Goal: Use online tool/utility: Utilize a website feature to perform a specific function

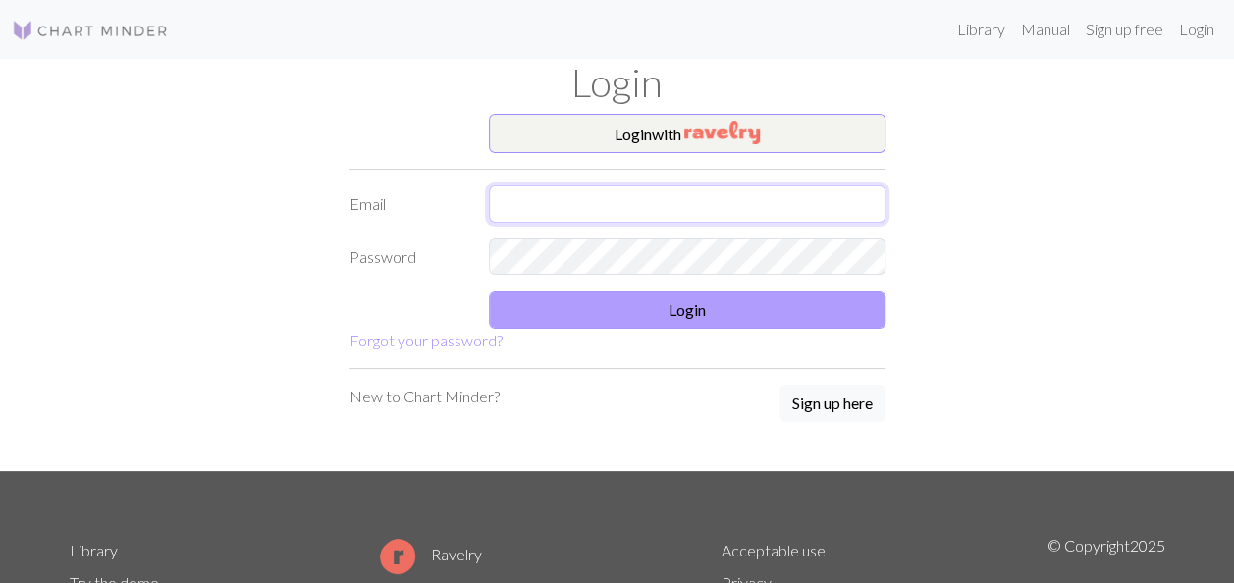
type input "[EMAIL_ADDRESS][DOMAIN_NAME]"
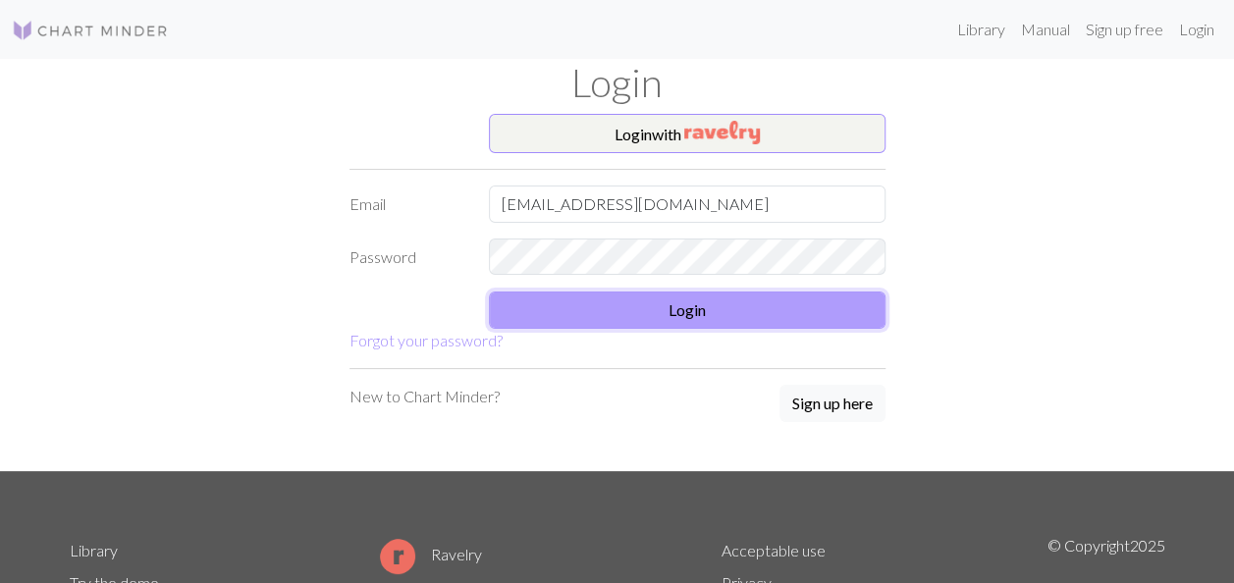
click at [684, 298] on button "Login" at bounding box center [687, 309] width 396 height 37
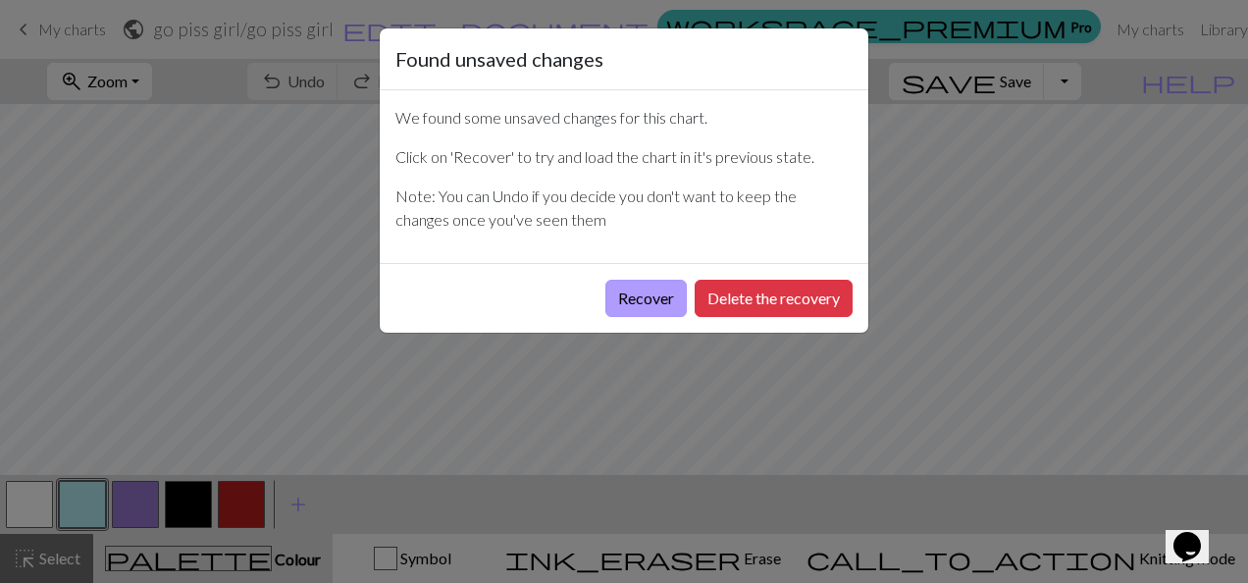
click at [654, 300] on button "Recover" at bounding box center [645, 298] width 81 height 37
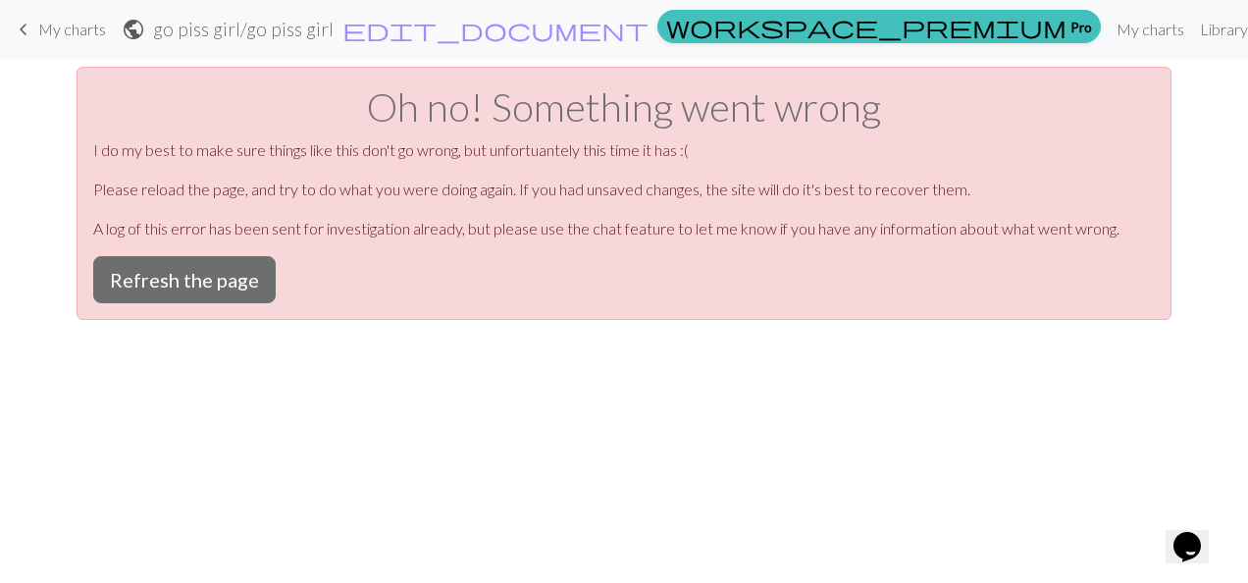
click at [90, 32] on span "My charts" at bounding box center [72, 29] width 68 height 19
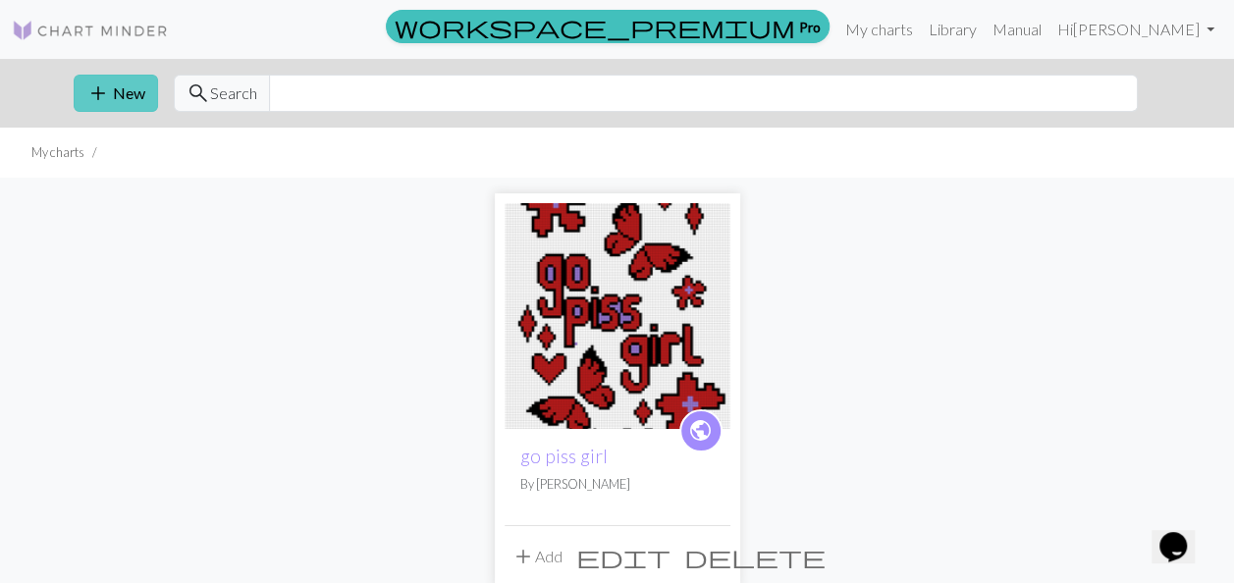
click at [112, 88] on button "add New" at bounding box center [116, 93] width 84 height 37
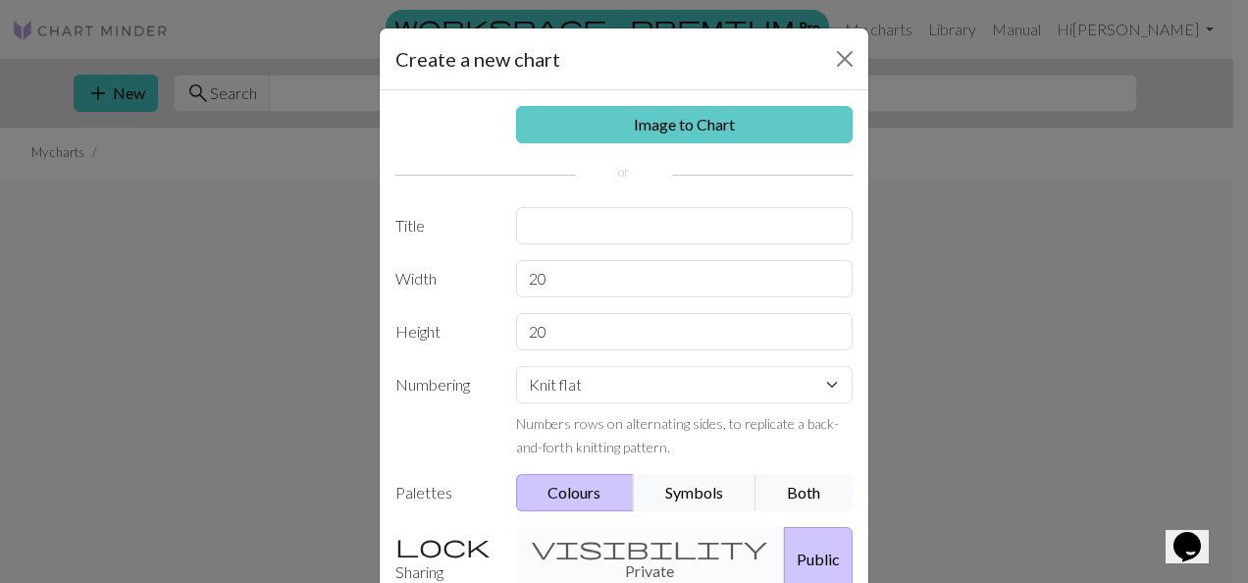
click at [663, 121] on link "Image to Chart" at bounding box center [685, 124] width 338 height 37
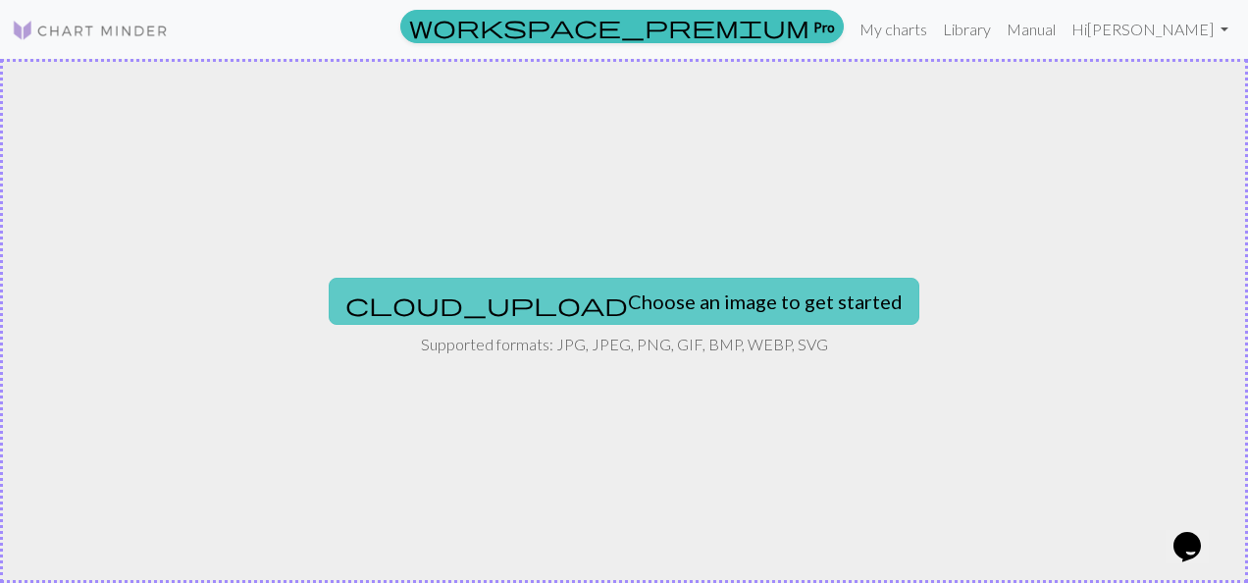
click at [666, 300] on button "cloud_upload Choose an image to get started" at bounding box center [624, 301] width 591 height 47
click at [708, 295] on button "cloud_upload Choose an image to get started" at bounding box center [624, 301] width 591 height 47
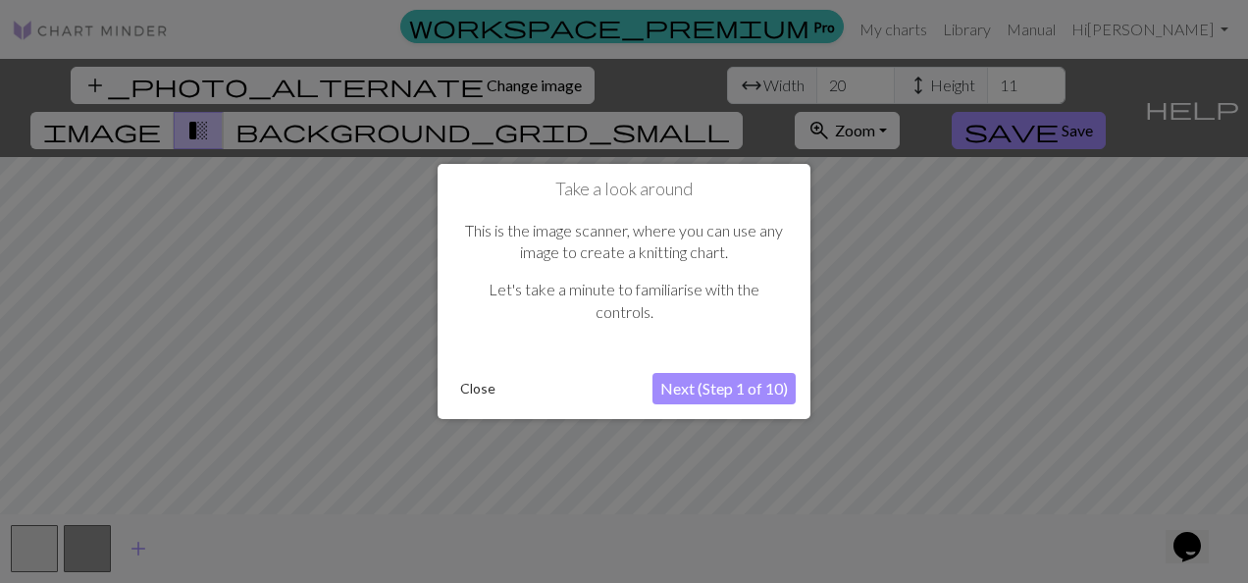
click at [732, 382] on button "Next (Step 1 of 10)" at bounding box center [724, 388] width 143 height 31
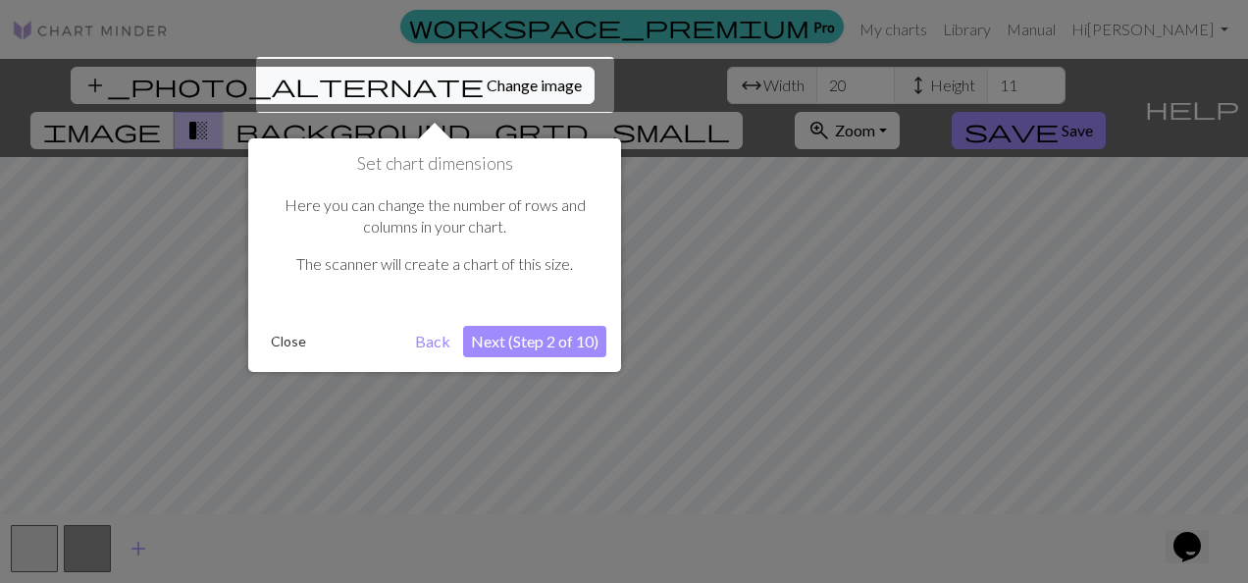
click at [550, 342] on button "Next (Step 2 of 10)" at bounding box center [534, 341] width 143 height 31
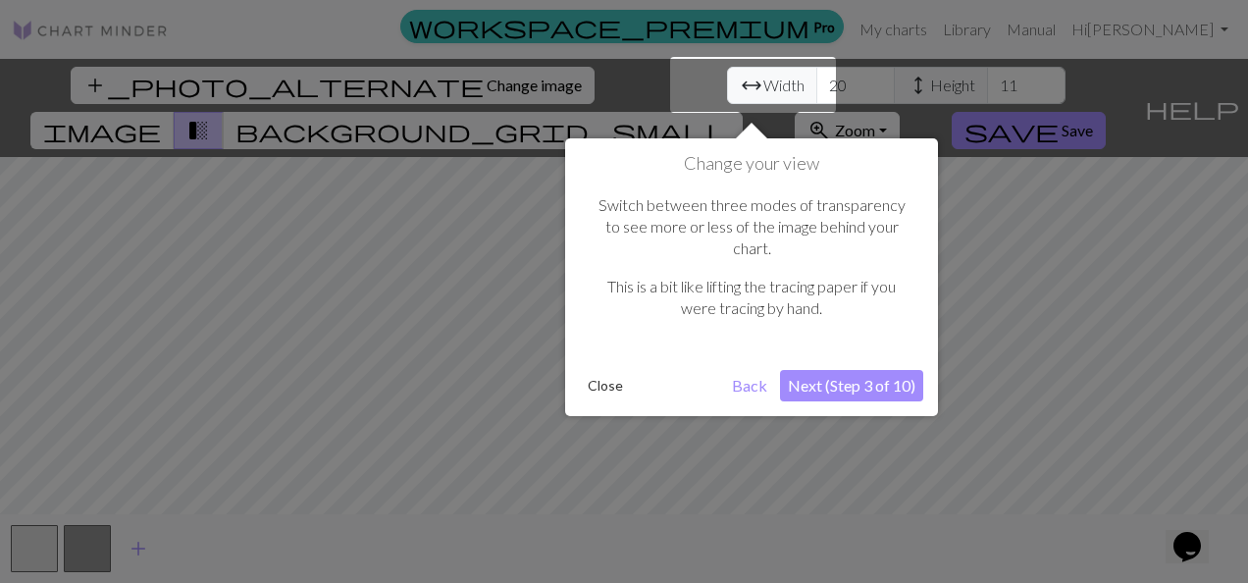
click at [850, 370] on button "Next (Step 3 of 10)" at bounding box center [851, 385] width 143 height 31
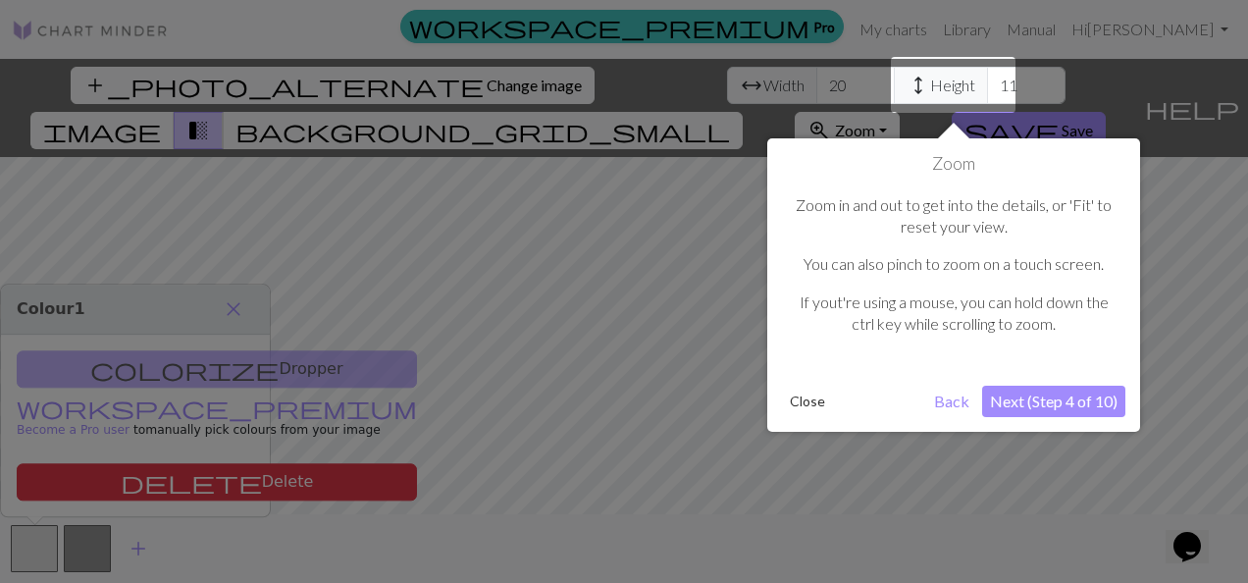
click at [1045, 404] on button "Next (Step 4 of 10)" at bounding box center [1053, 401] width 143 height 31
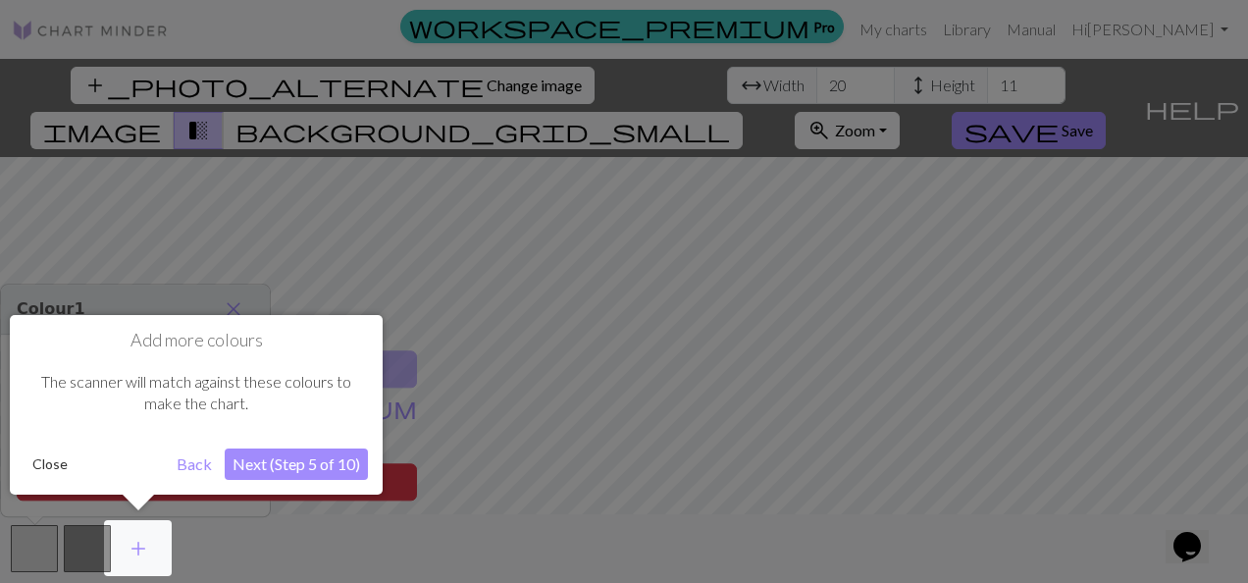
click at [308, 460] on button "Next (Step 5 of 10)" at bounding box center [296, 463] width 143 height 31
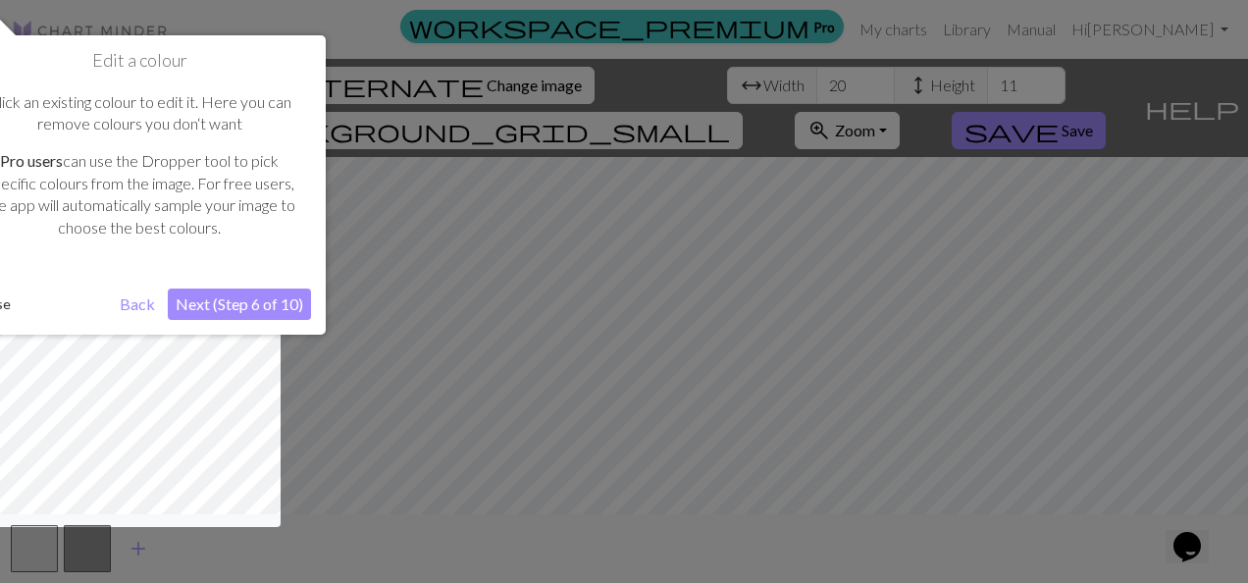
click at [265, 300] on button "Next (Step 6 of 10)" at bounding box center [239, 304] width 143 height 31
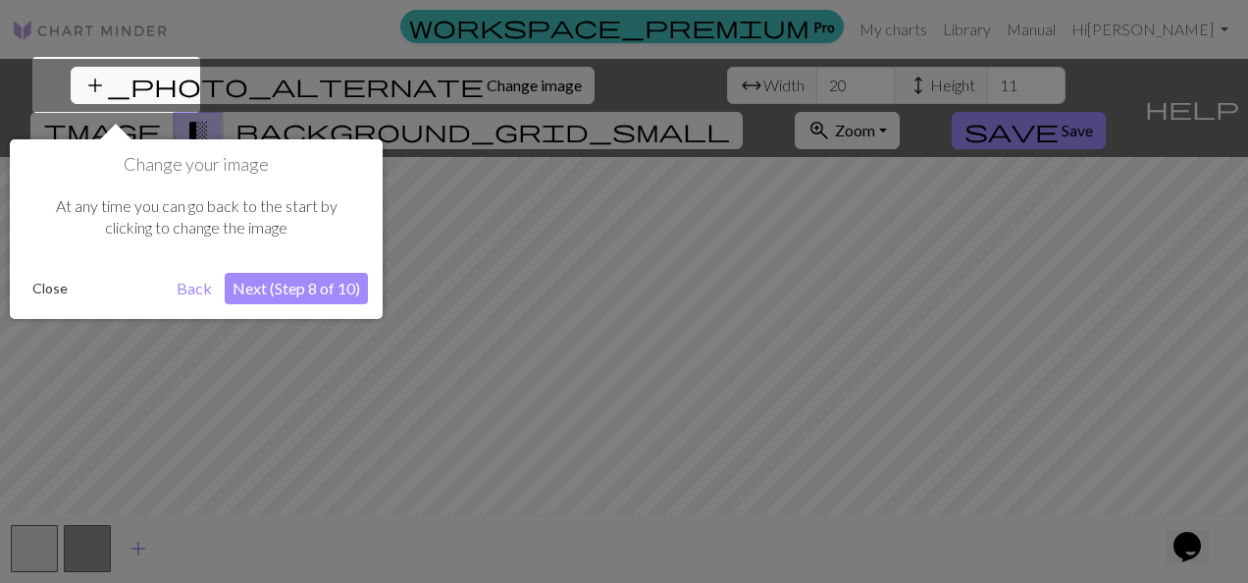
click at [267, 287] on button "Next (Step 8 of 10)" at bounding box center [296, 288] width 143 height 31
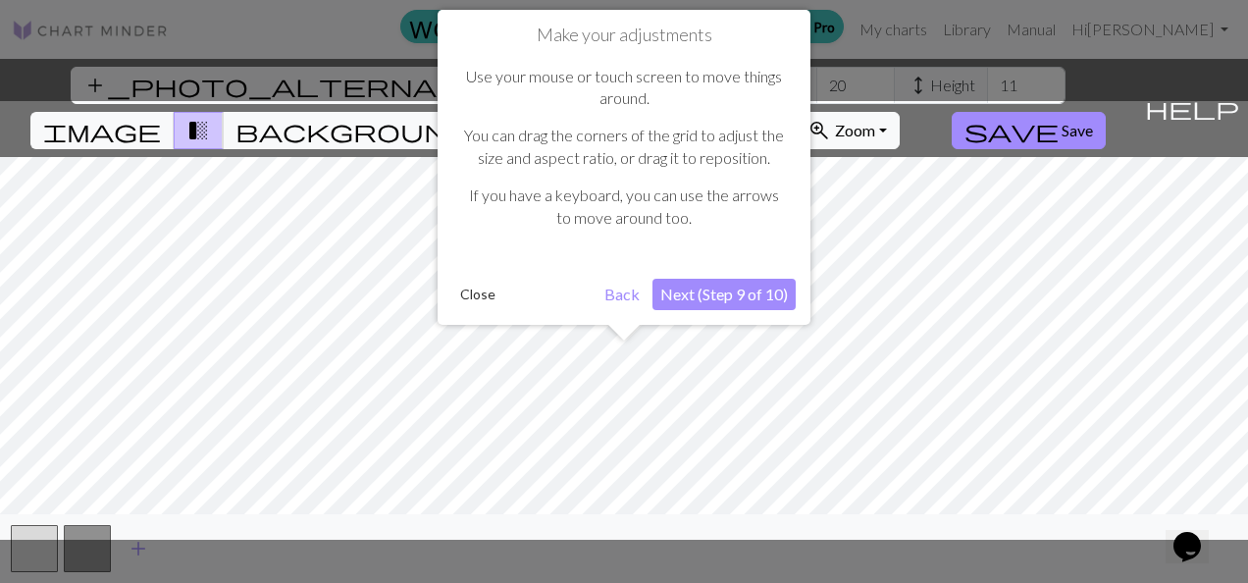
click at [722, 298] on button "Next (Step 9 of 10)" at bounding box center [724, 294] width 143 height 31
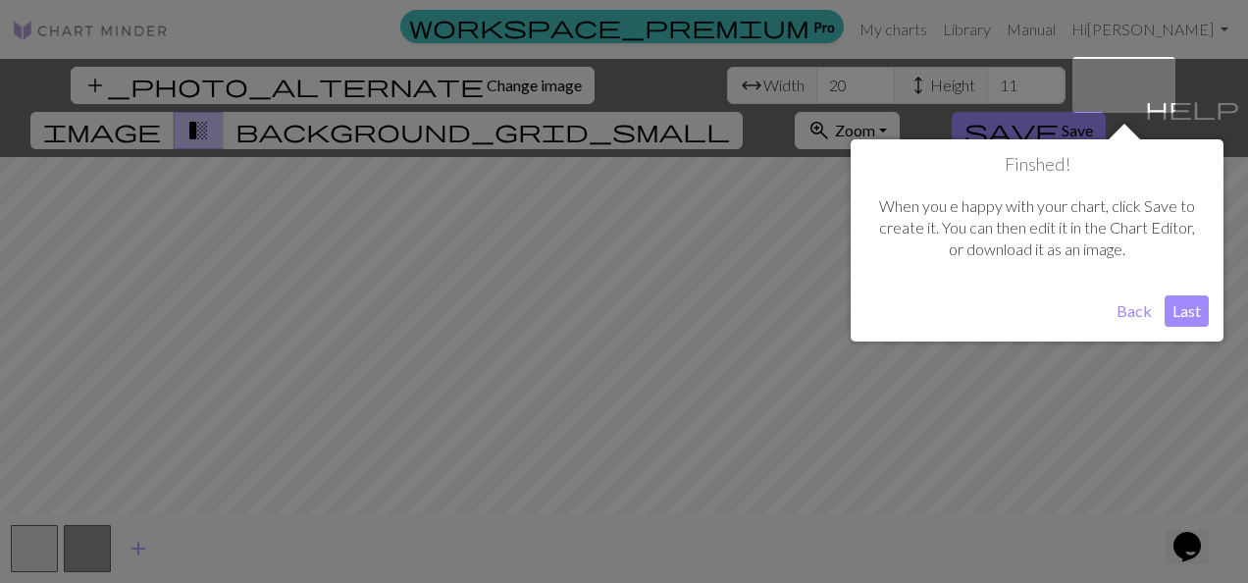
click at [1197, 311] on button "Last" at bounding box center [1187, 310] width 44 height 31
